Goal: Task Accomplishment & Management: Use online tool/utility

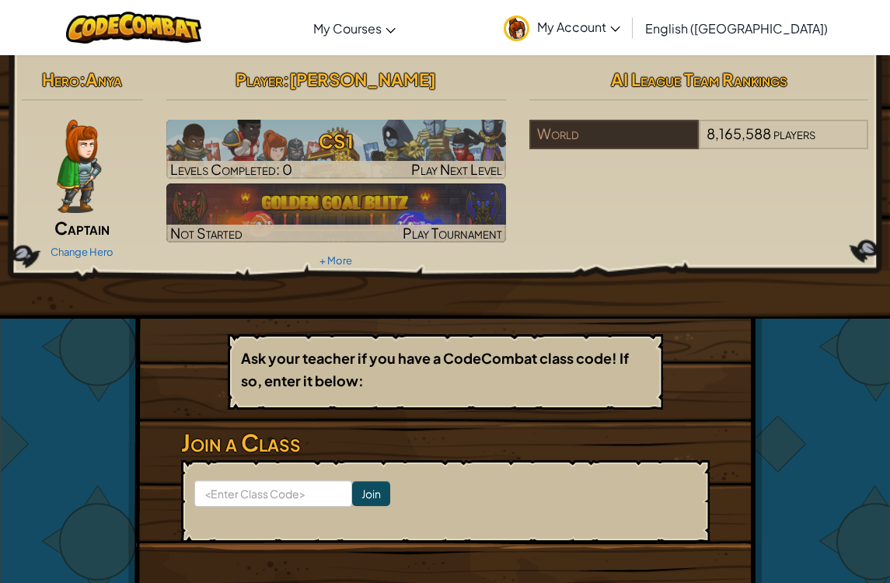
scroll to position [5, 0]
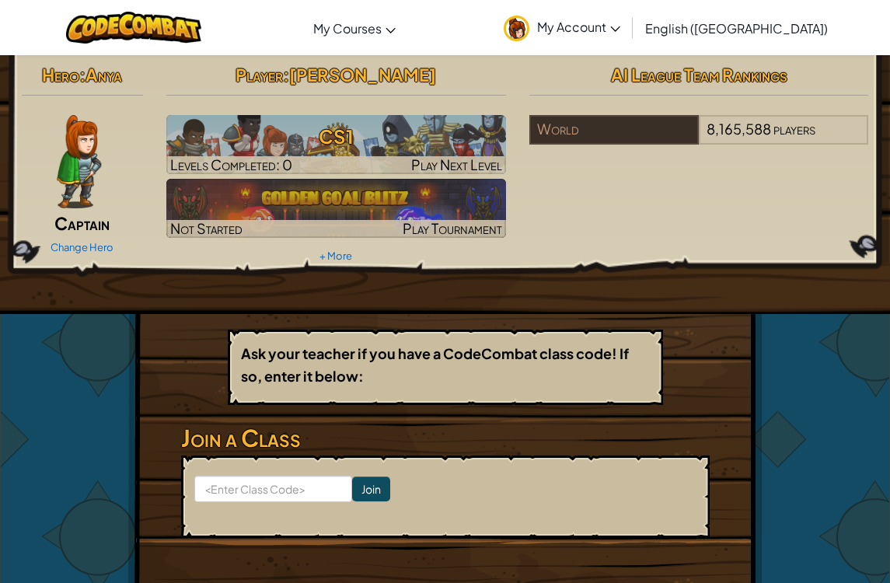
click at [235, 147] on h3 "CS1" at bounding box center [335, 136] width 339 height 35
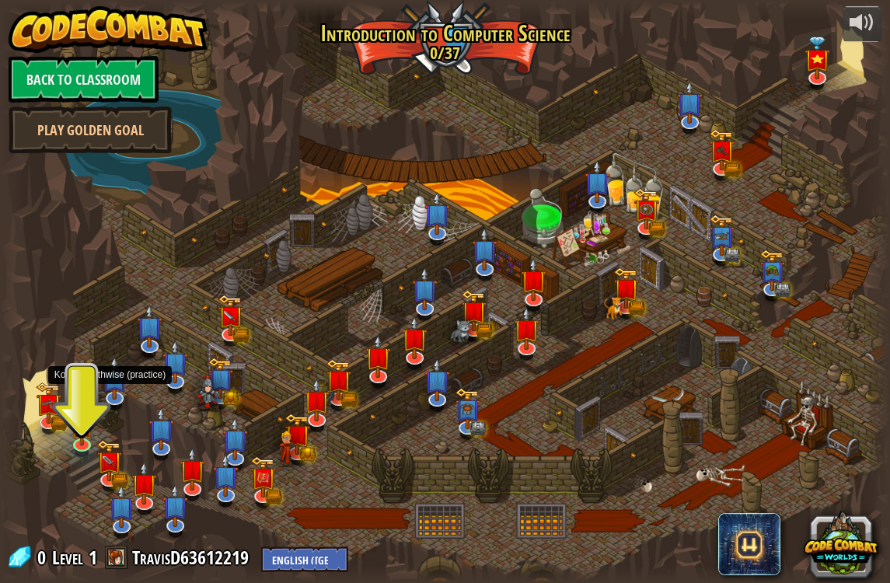
click at [112, 372] on img at bounding box center [115, 378] width 25 height 43
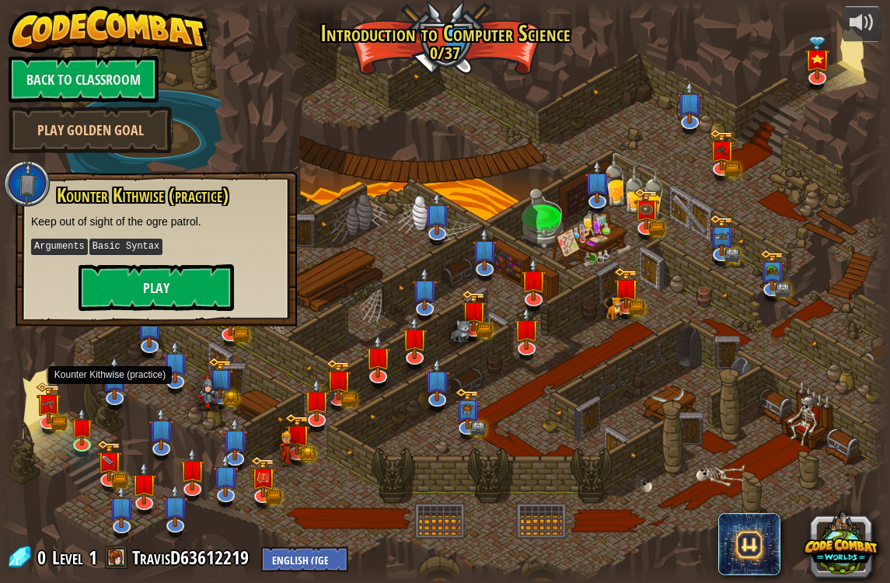
click at [110, 291] on button "Play" at bounding box center [155, 287] width 155 height 47
click at [80, 447] on link at bounding box center [83, 444] width 31 height 23
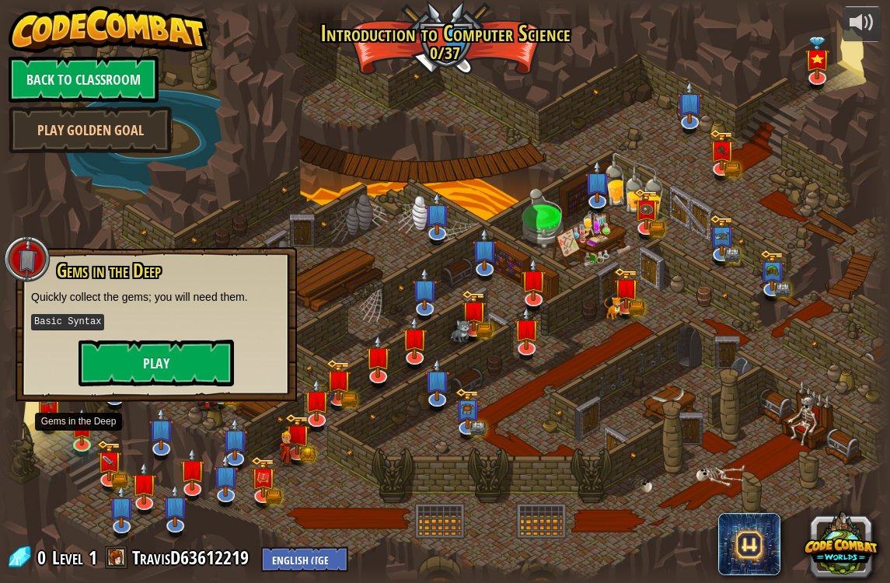
click at [128, 348] on button "Play" at bounding box center [155, 362] width 155 height 47
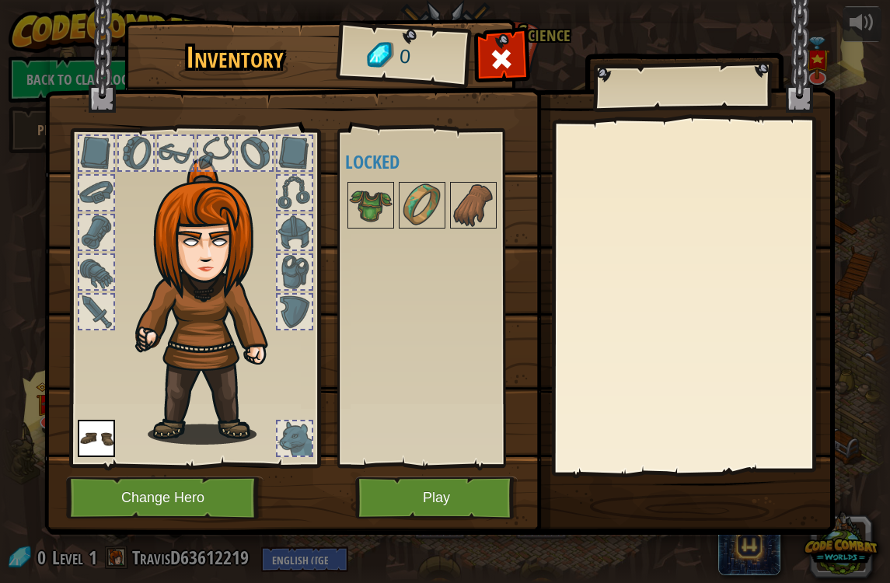
click at [420, 496] on button "Play" at bounding box center [436, 497] width 162 height 43
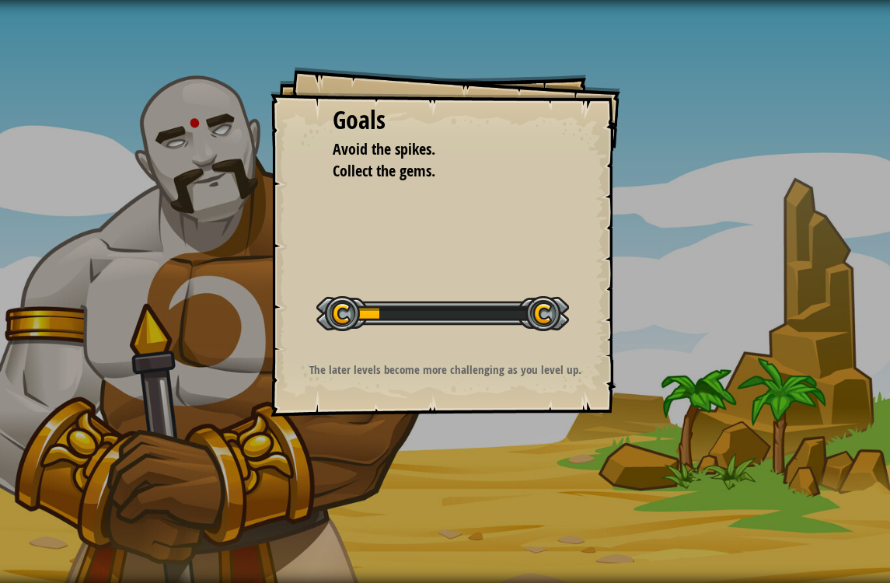
click at [50, 248] on div "Goals Avoid the spikes. Collect the gems. Start Level Error loading from server…" at bounding box center [445, 291] width 890 height 583
click at [778, 334] on div "Goals Avoid the spikes. Collect the gems. Start Level Error loading from server…" at bounding box center [445, 291] width 890 height 583
click at [761, 339] on div "Goals Avoid the spikes. Collect the gems. Start Level Error loading from server…" at bounding box center [445, 291] width 890 height 583
